Goal: Check status: Check status

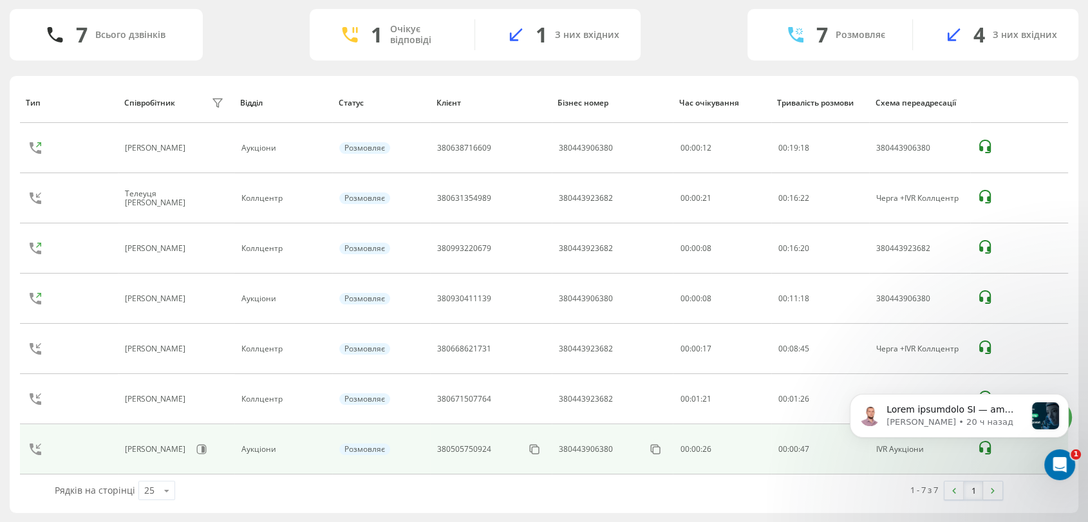
scroll to position [31, 0]
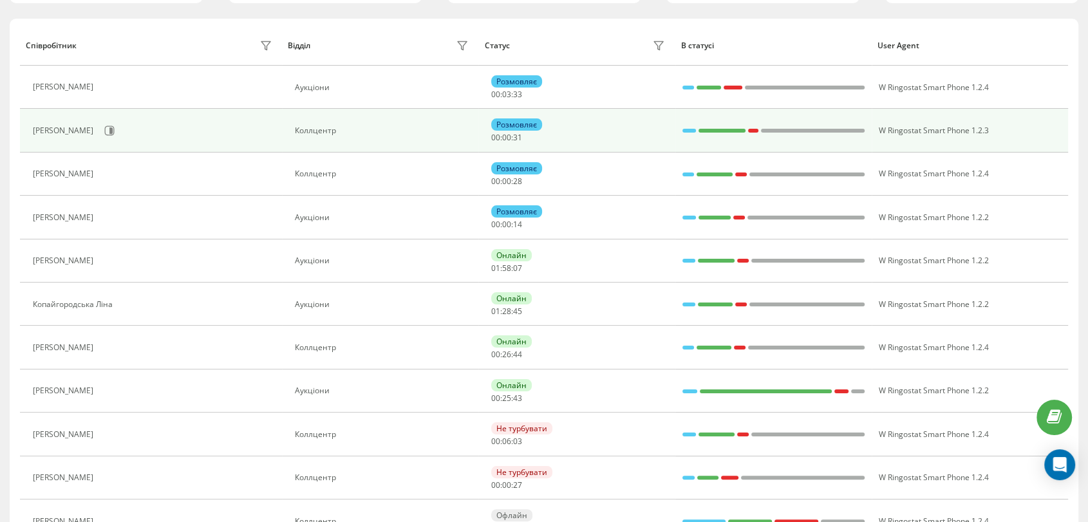
scroll to position [143, 0]
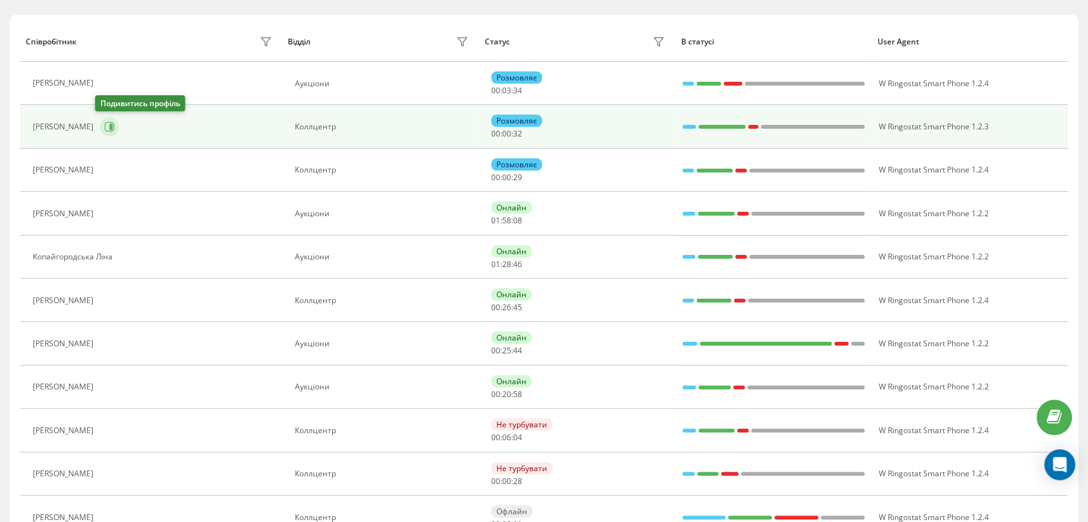
click at [100, 124] on button at bounding box center [109, 126] width 19 height 19
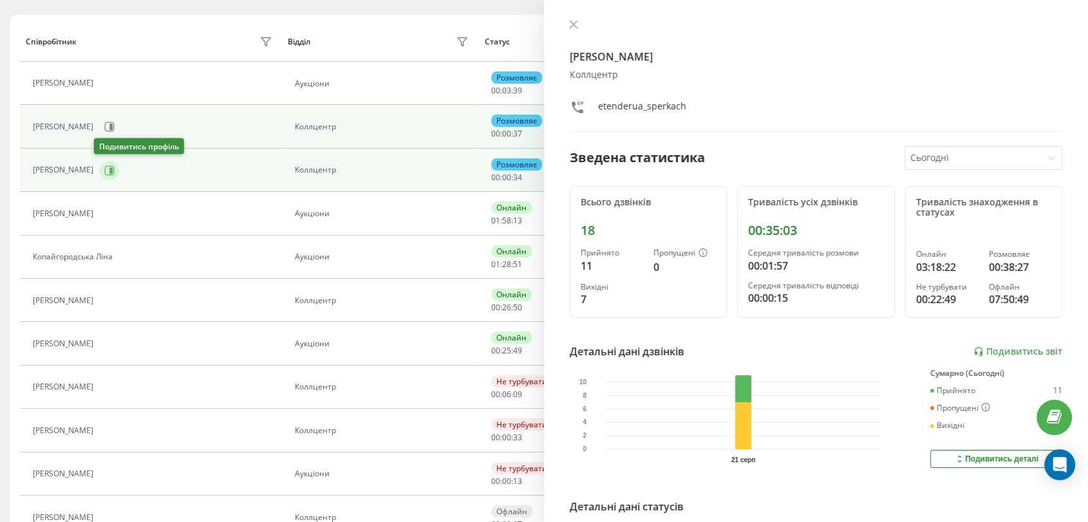
click at [109, 167] on icon at bounding box center [110, 170] width 3 height 6
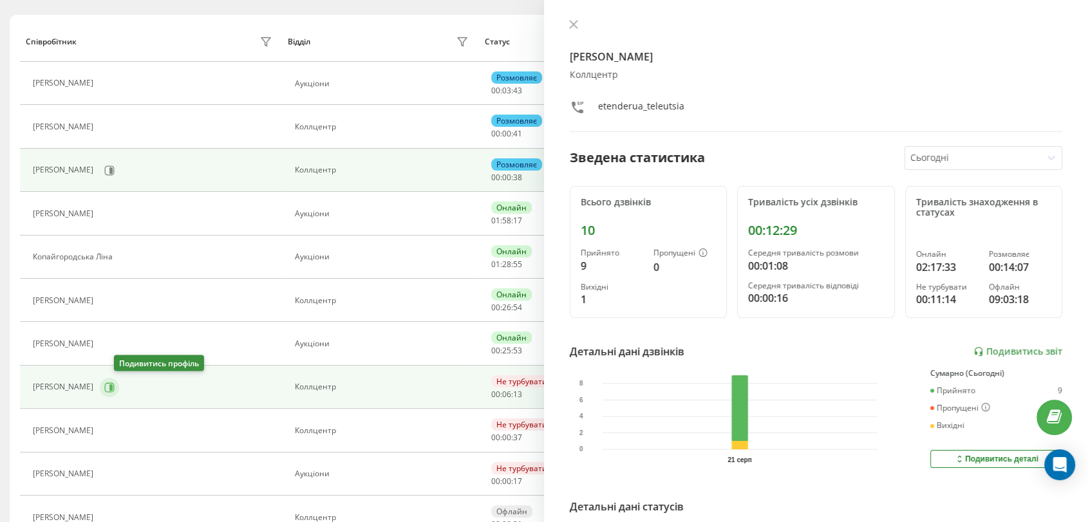
click at [115, 386] on icon at bounding box center [109, 387] width 10 height 10
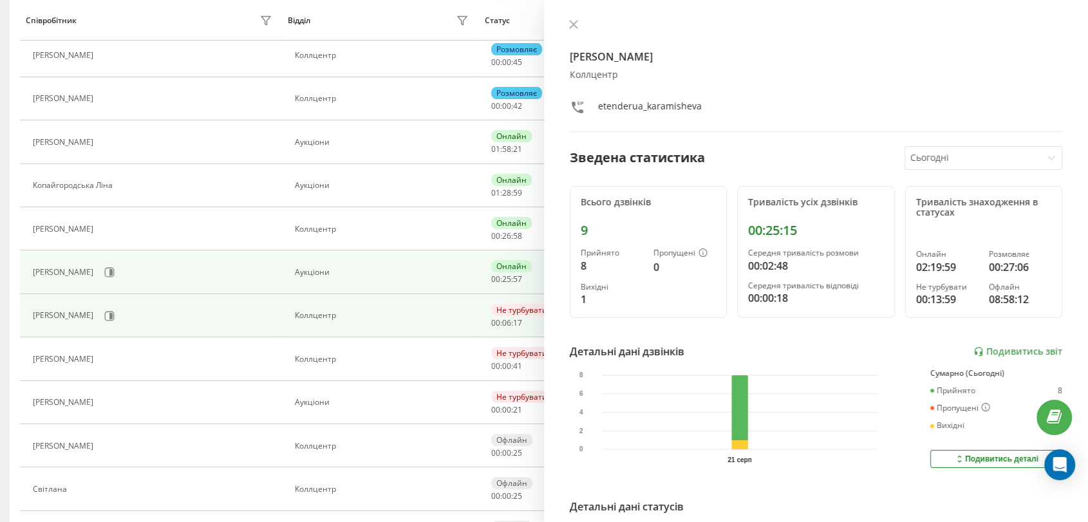
scroll to position [71, 0]
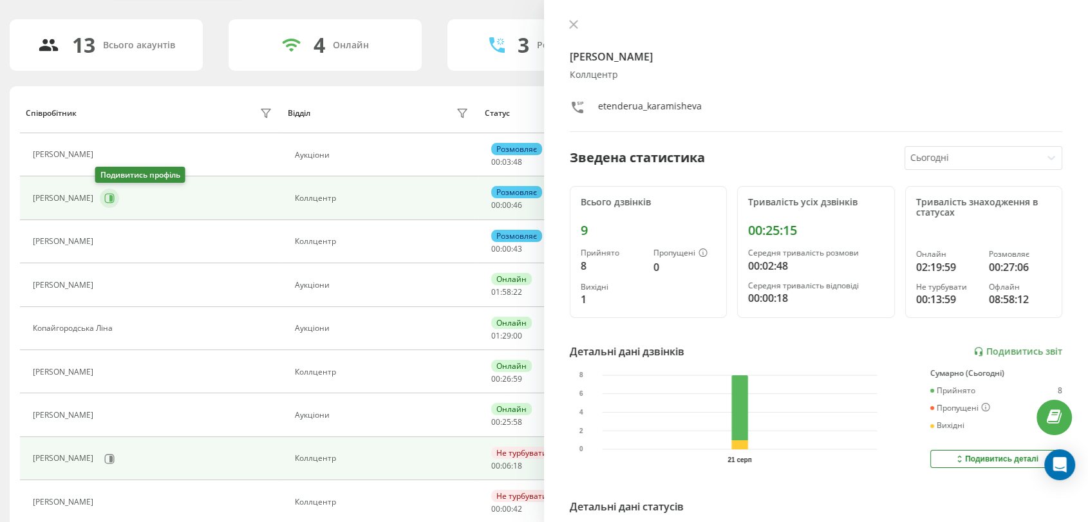
click at [109, 198] on icon at bounding box center [110, 198] width 3 height 6
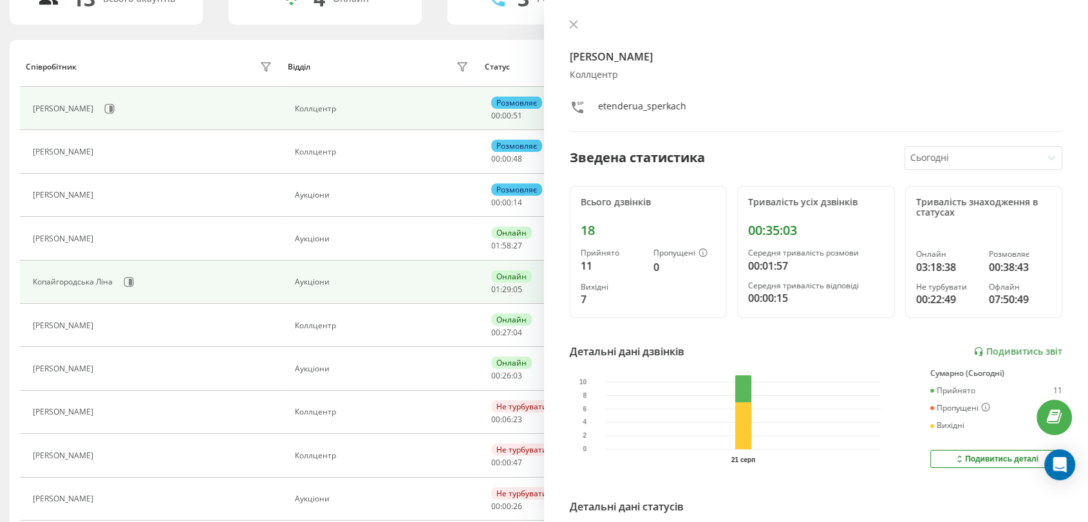
scroll to position [143, 0]
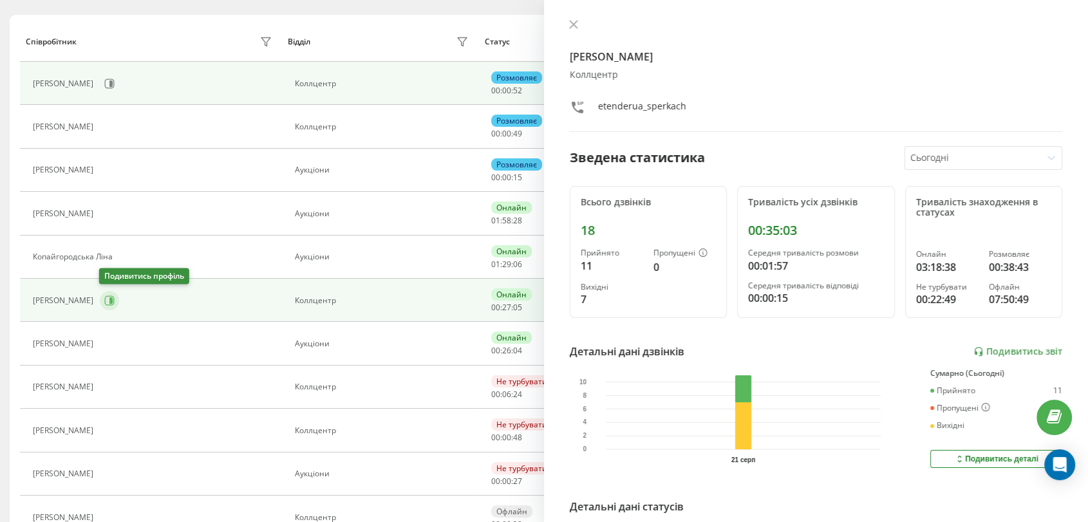
click at [111, 302] on icon at bounding box center [109, 300] width 10 height 10
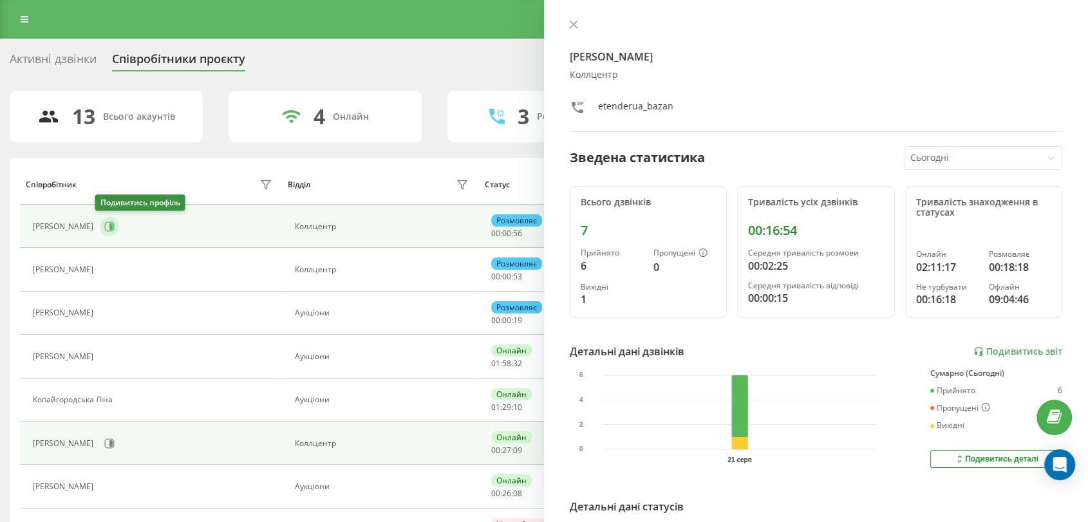
click at [108, 228] on icon at bounding box center [109, 226] width 10 height 10
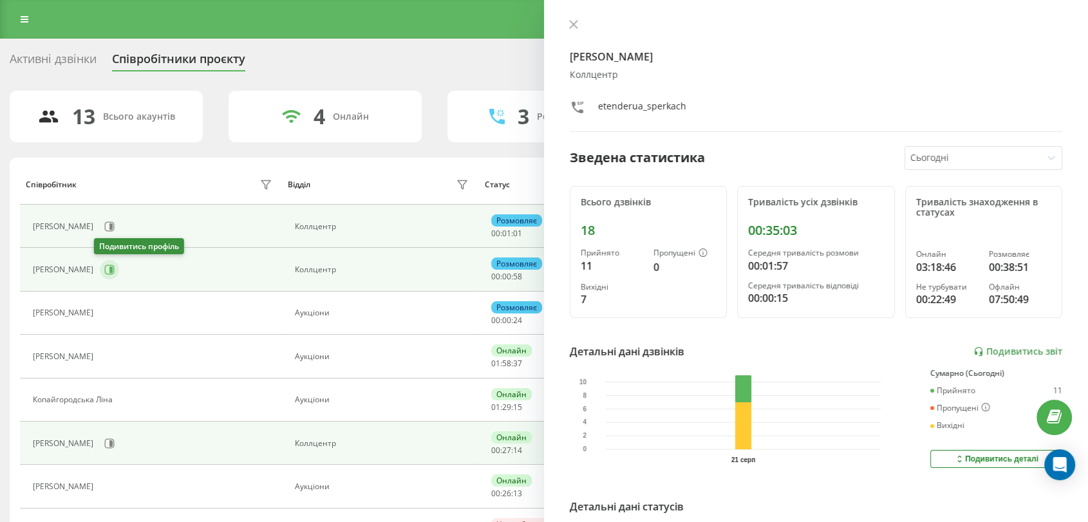
click at [104, 268] on icon at bounding box center [109, 269] width 10 height 10
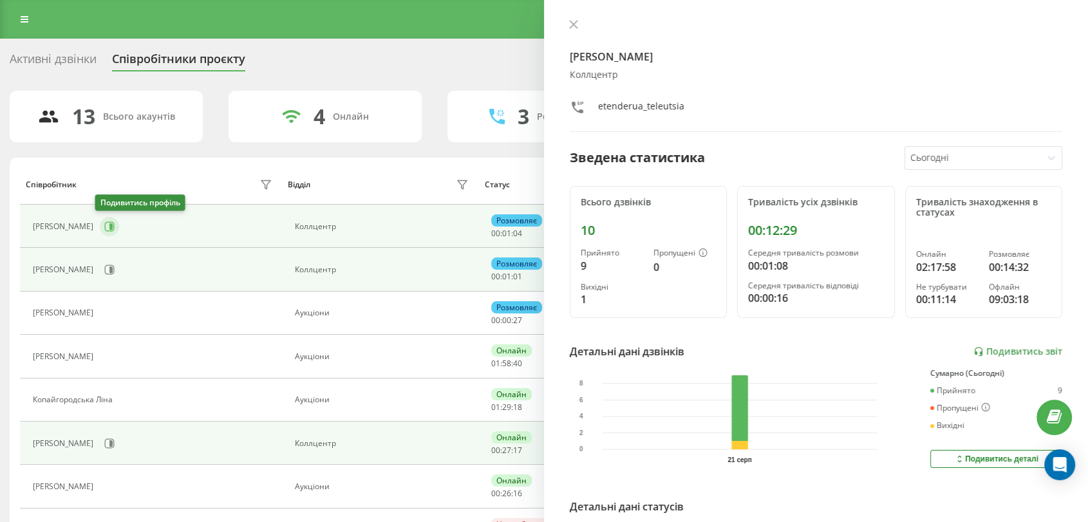
click at [104, 221] on icon at bounding box center [109, 226] width 10 height 10
